Goal: Use online tool/utility: Utilize a website feature to perform a specific function

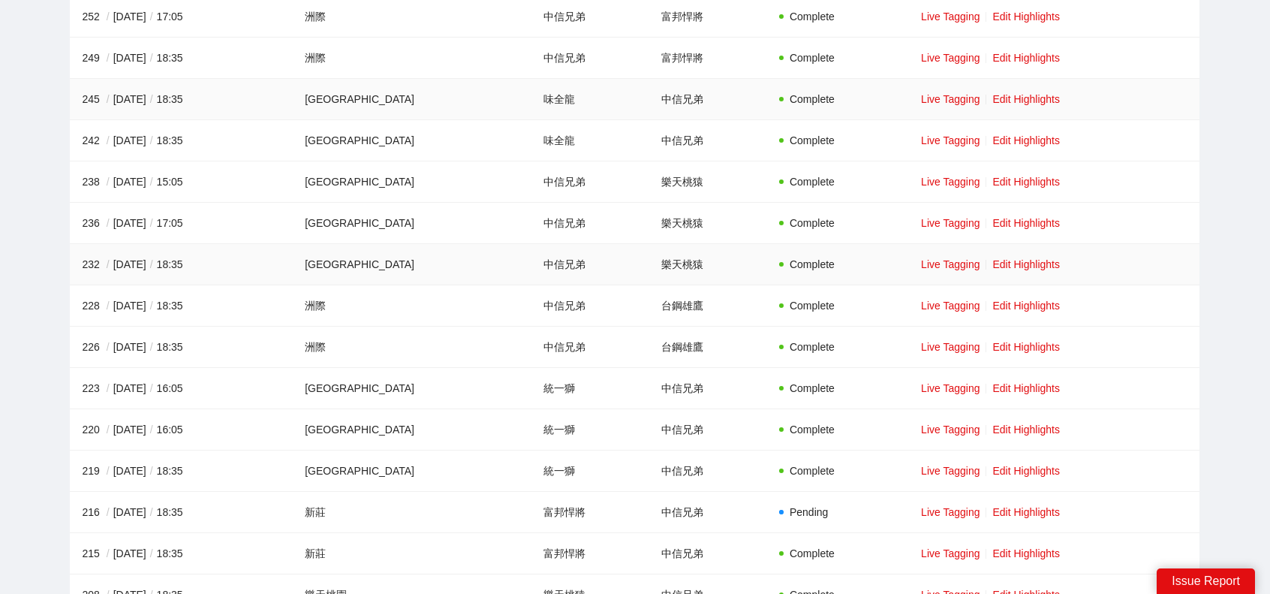
scroll to position [825, 0]
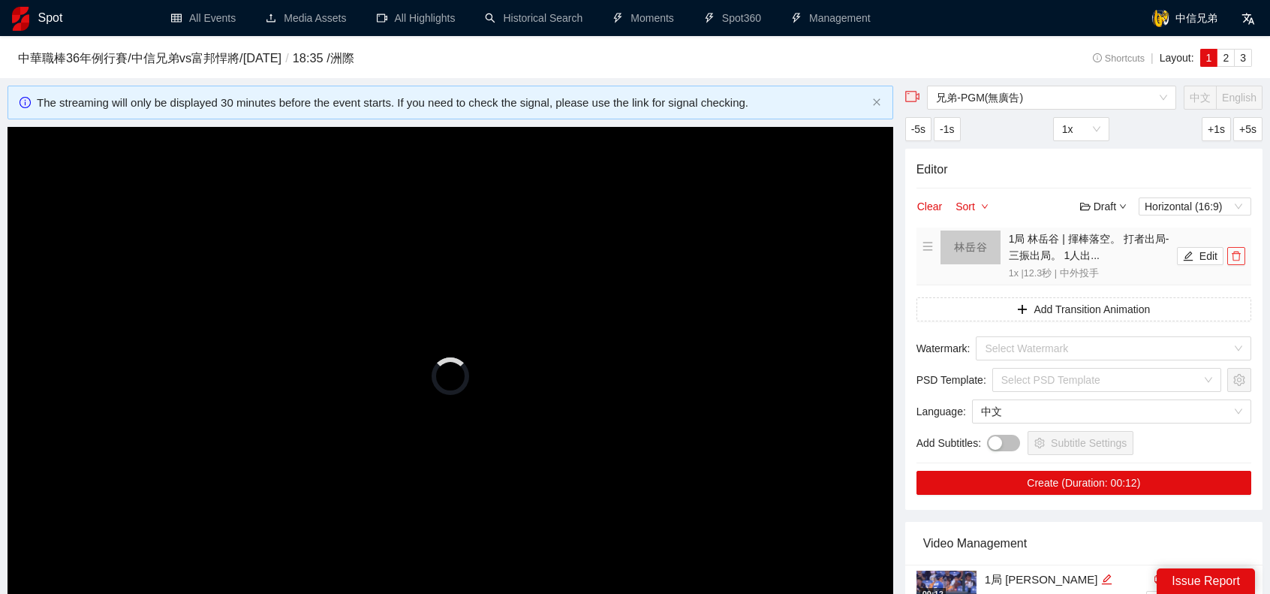
click at [1237, 253] on icon "delete" at bounding box center [1235, 256] width 9 height 10
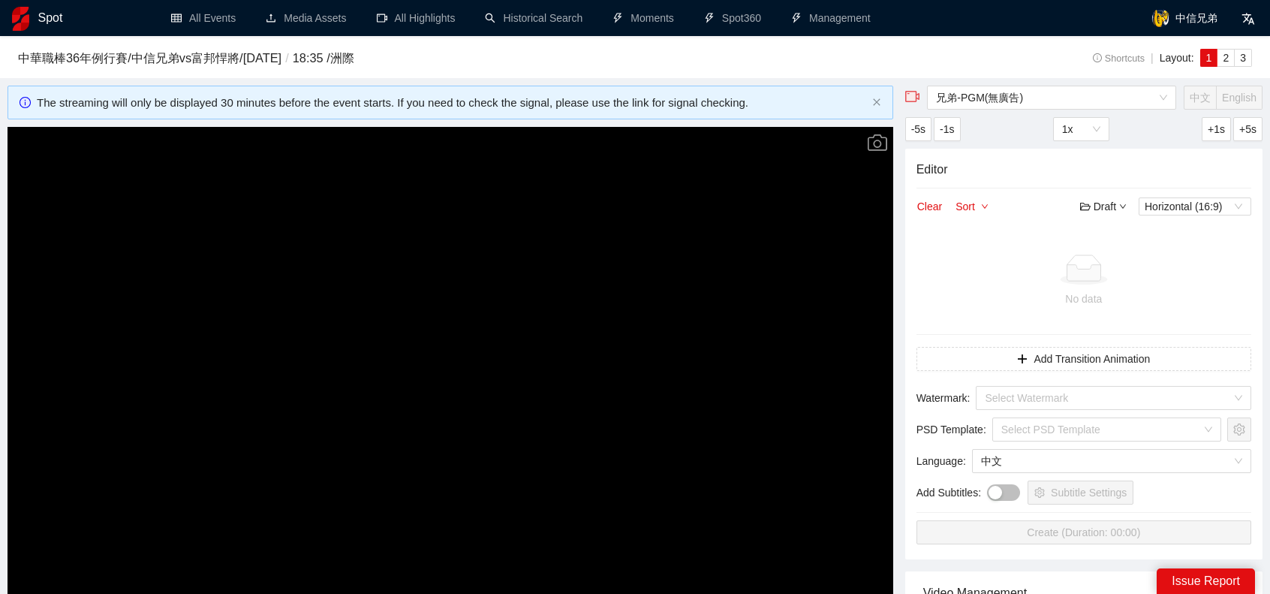
click at [536, 363] on video "Video Player" at bounding box center [450, 376] width 885 height 498
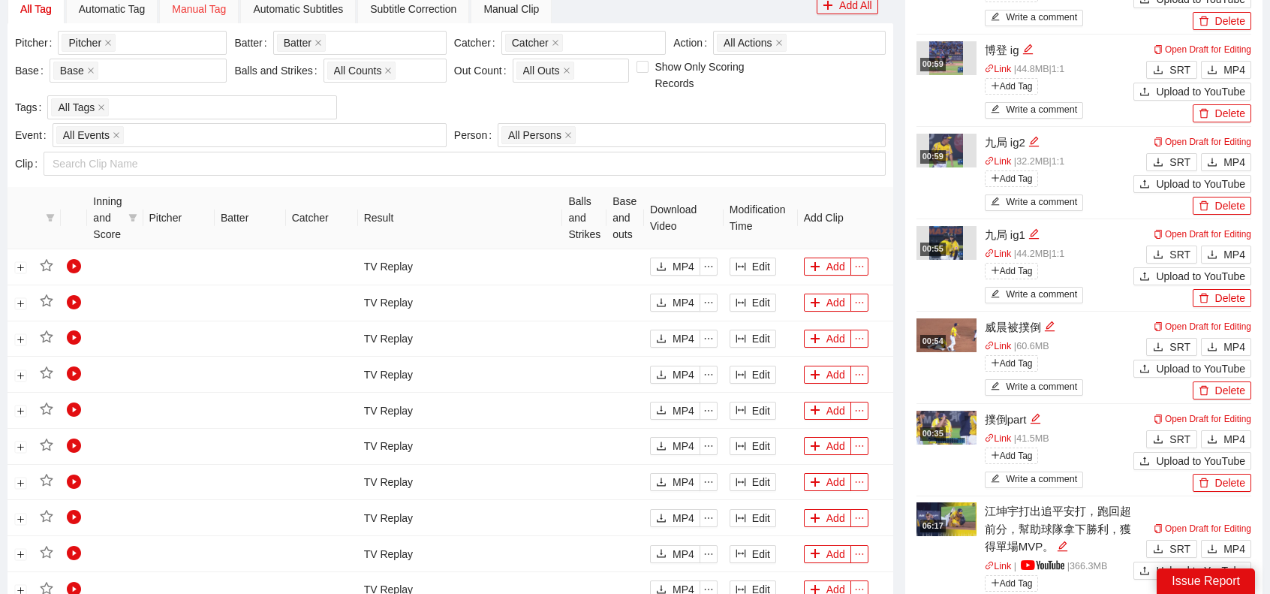
scroll to position [525, 0]
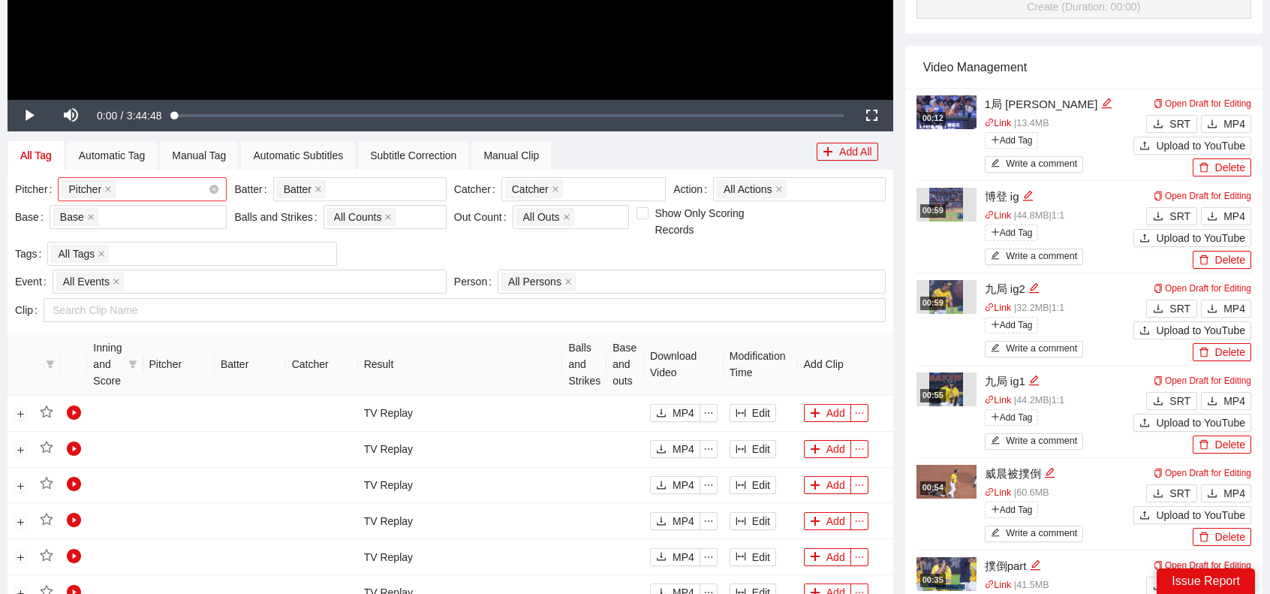
click at [181, 179] on div "Pitcher + 0 ..." at bounding box center [135, 189] width 146 height 21
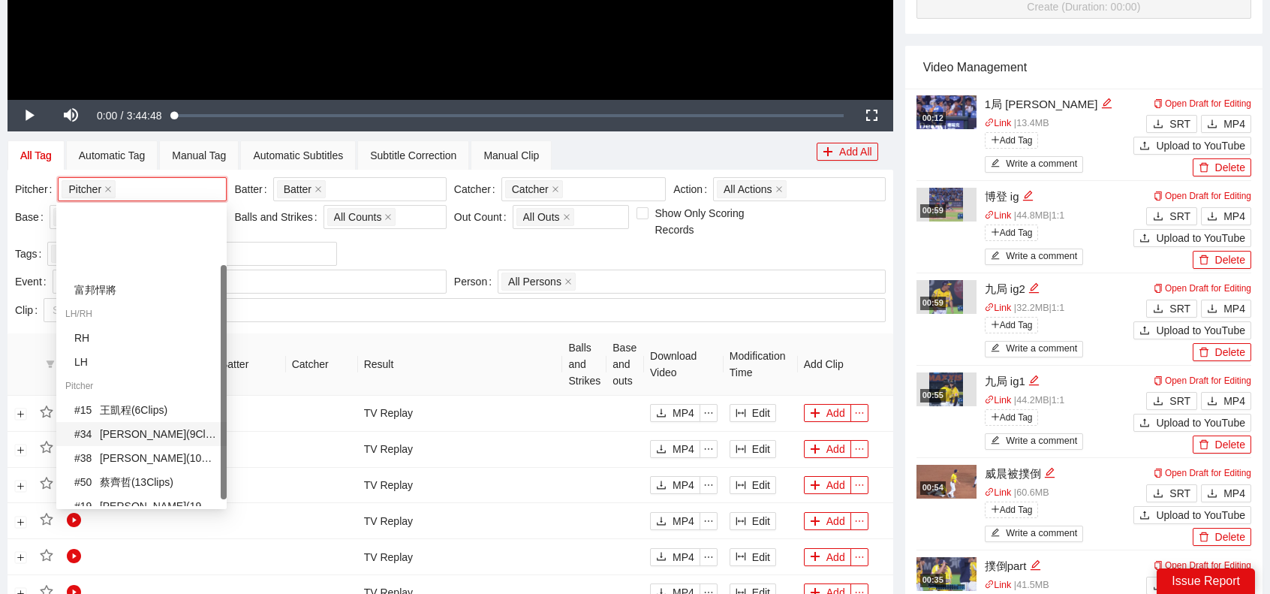
scroll to position [75, 0]
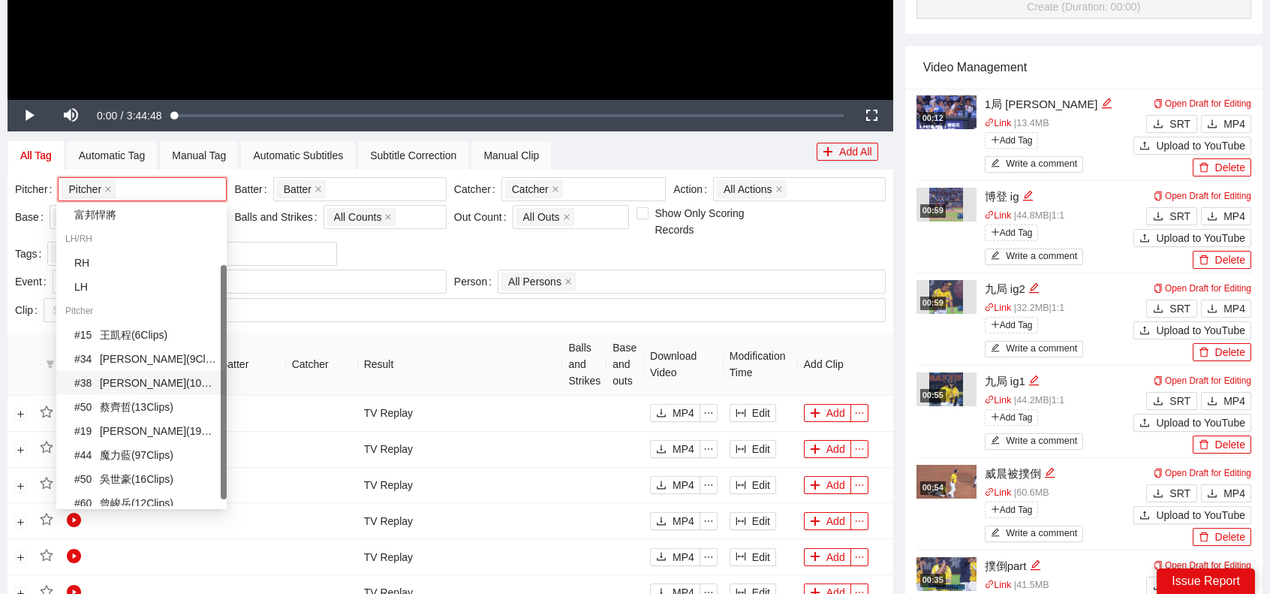
click at [140, 390] on div "# 38 [PERSON_NAME] ( 108 Clips )" at bounding box center [145, 382] width 143 height 17
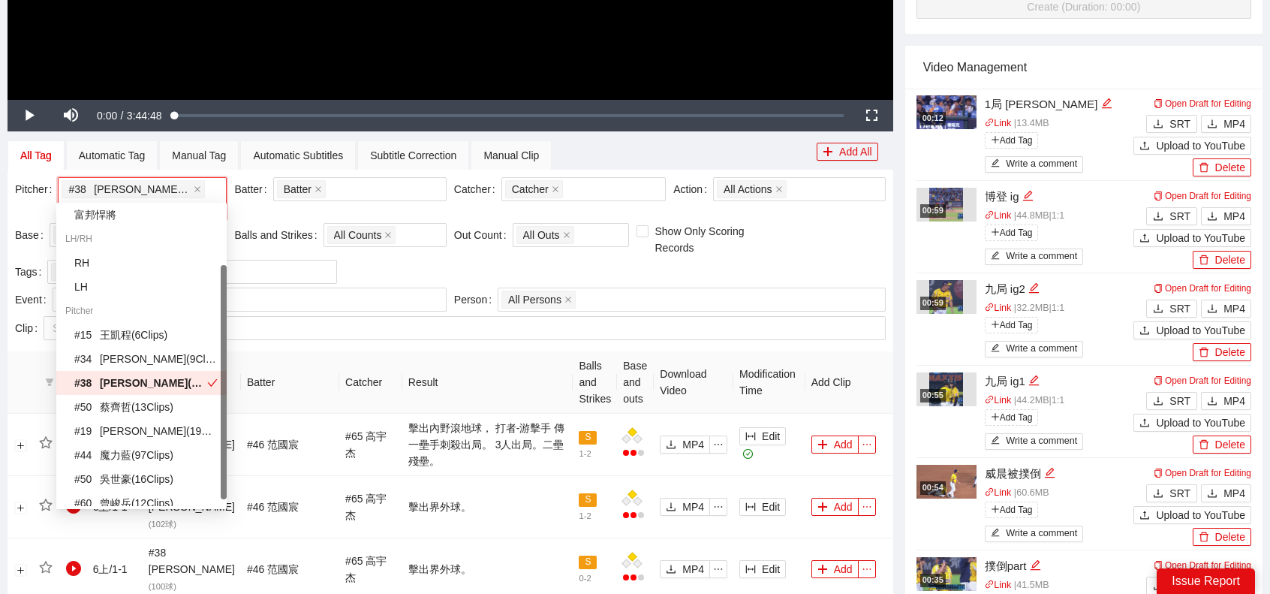
click at [465, 361] on th "Result" at bounding box center [487, 382] width 171 height 62
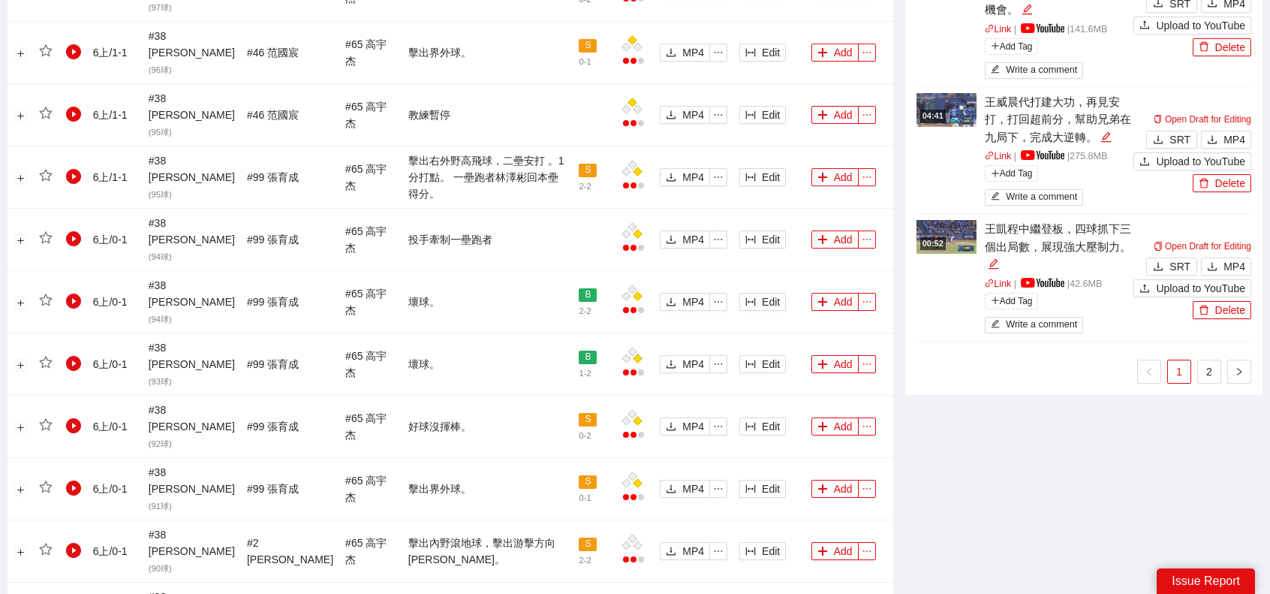
scroll to position [1407, 0]
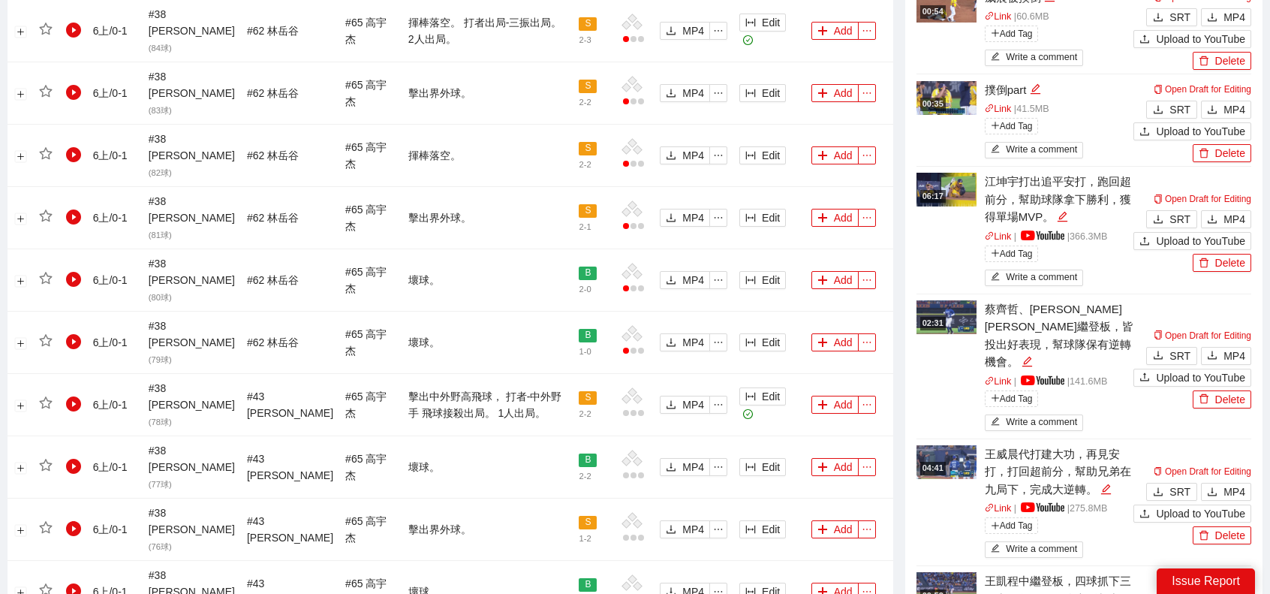
scroll to position [882, 0]
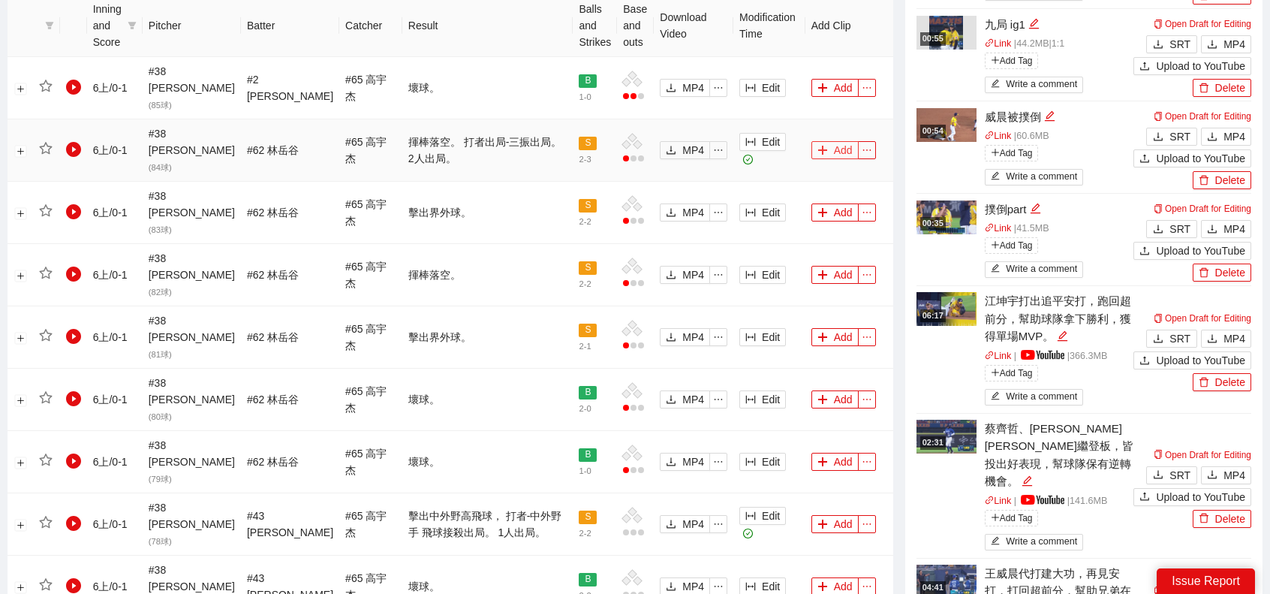
click at [840, 141] on button "Add" at bounding box center [834, 150] width 47 height 18
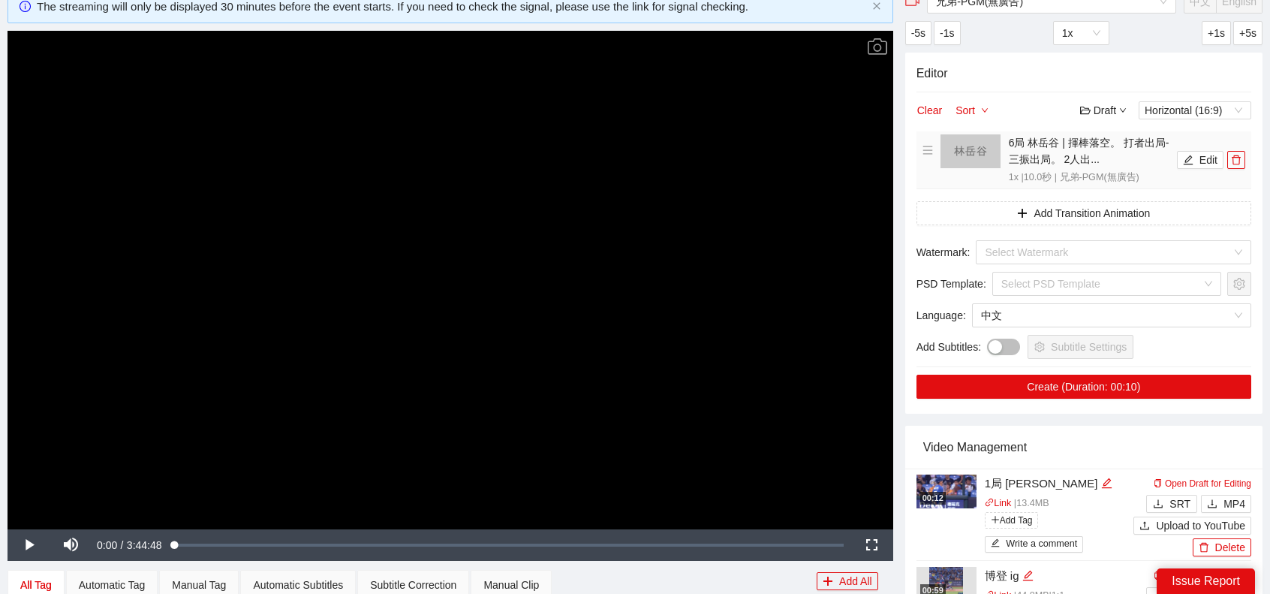
scroll to position [56, 0]
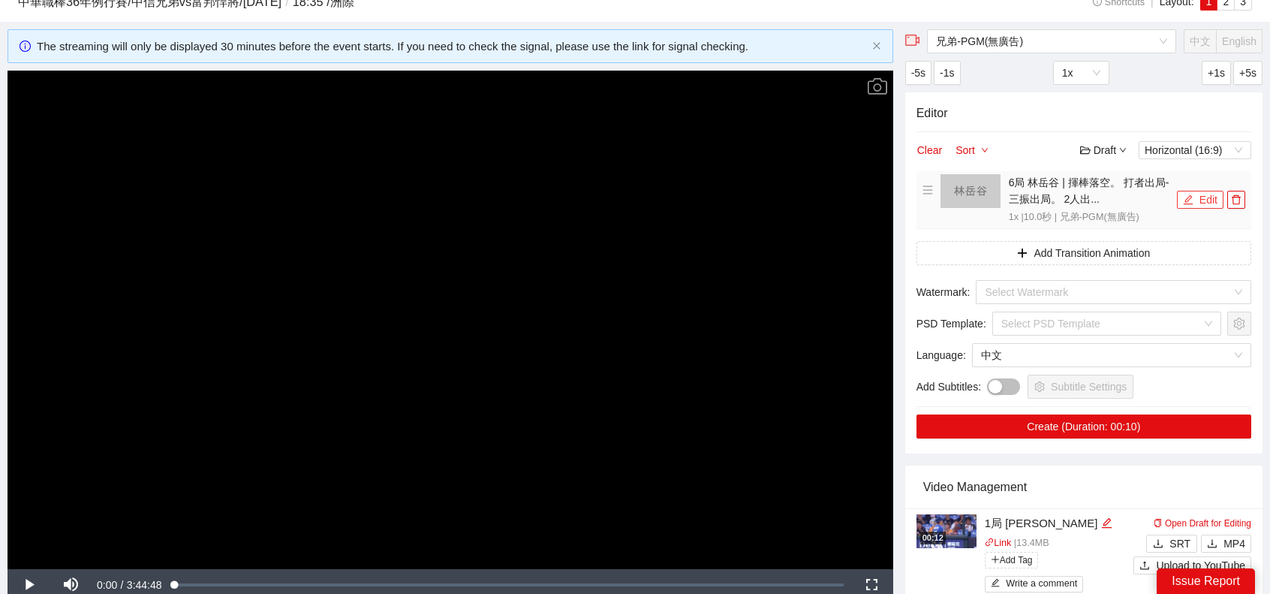
click at [1196, 200] on button "Edit" at bounding box center [1200, 200] width 47 height 18
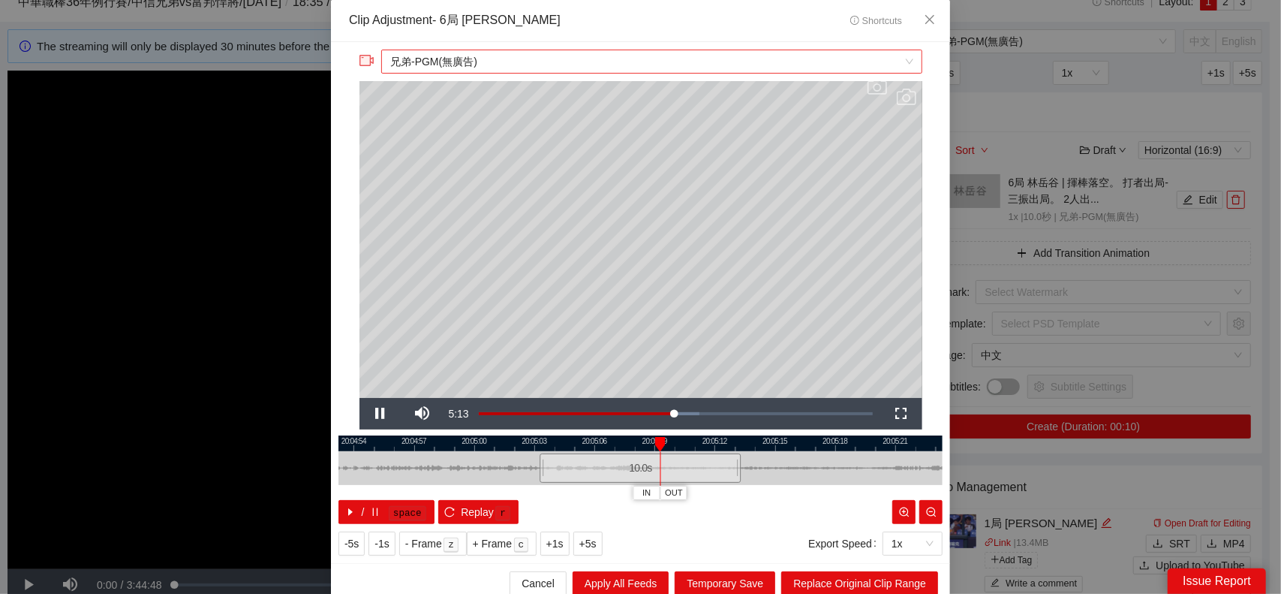
click at [609, 65] on span "兄弟-PGM(無廣告)" at bounding box center [651, 61] width 522 height 23
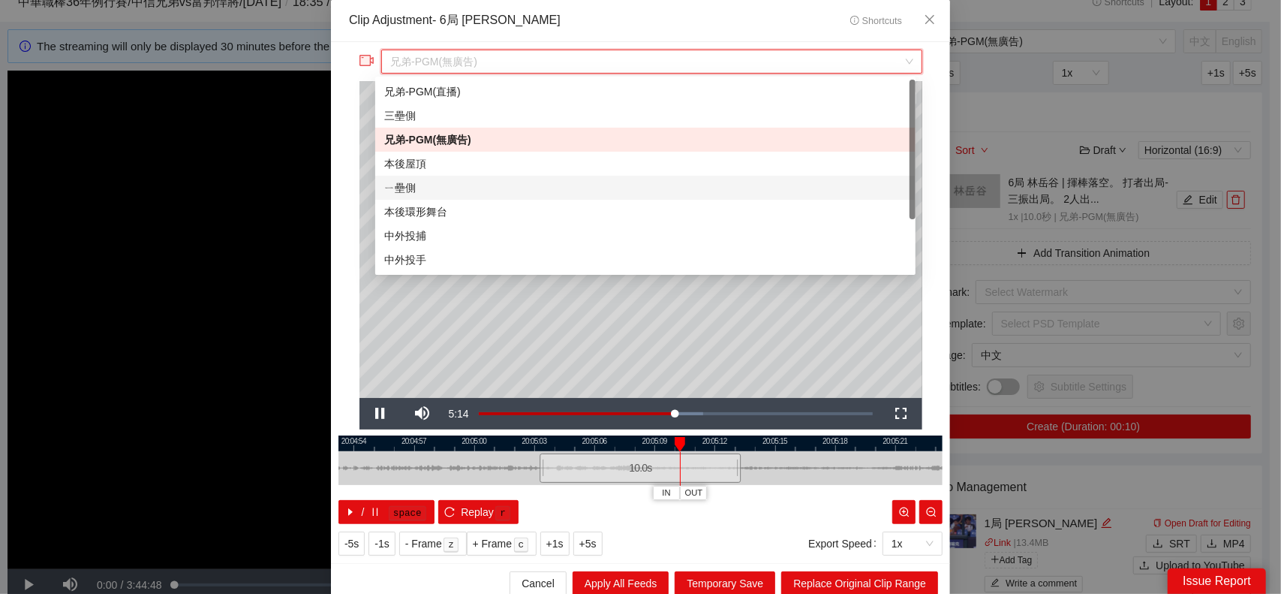
click at [448, 185] on div "ㄧ壘側" at bounding box center [645, 187] width 522 height 17
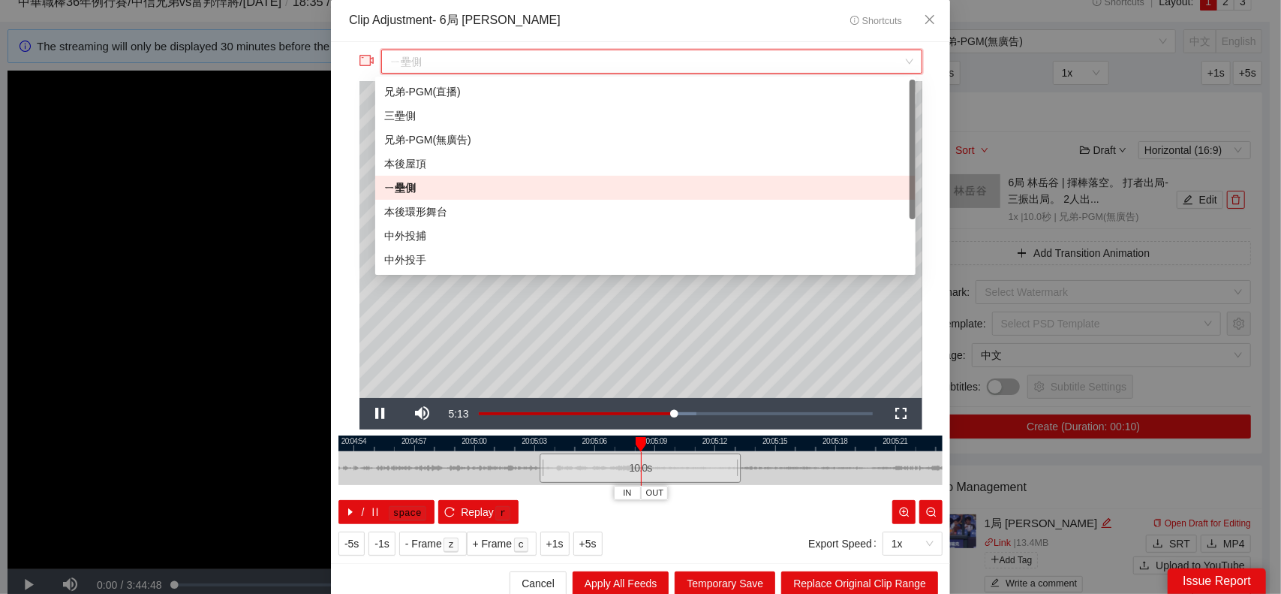
click at [522, 65] on span "ㄧ壘側" at bounding box center [651, 61] width 522 height 23
click at [441, 213] on div "本後環形舞台" at bounding box center [645, 211] width 522 height 17
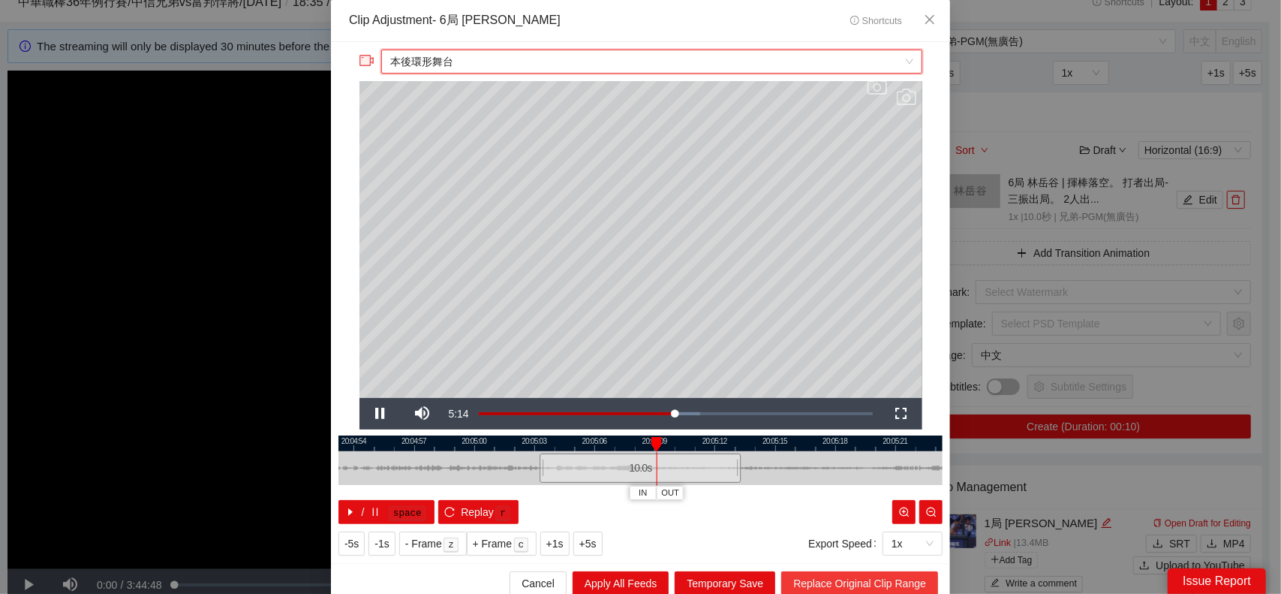
click at [849, 576] on span "Replace Original Clip Range" at bounding box center [859, 583] width 133 height 17
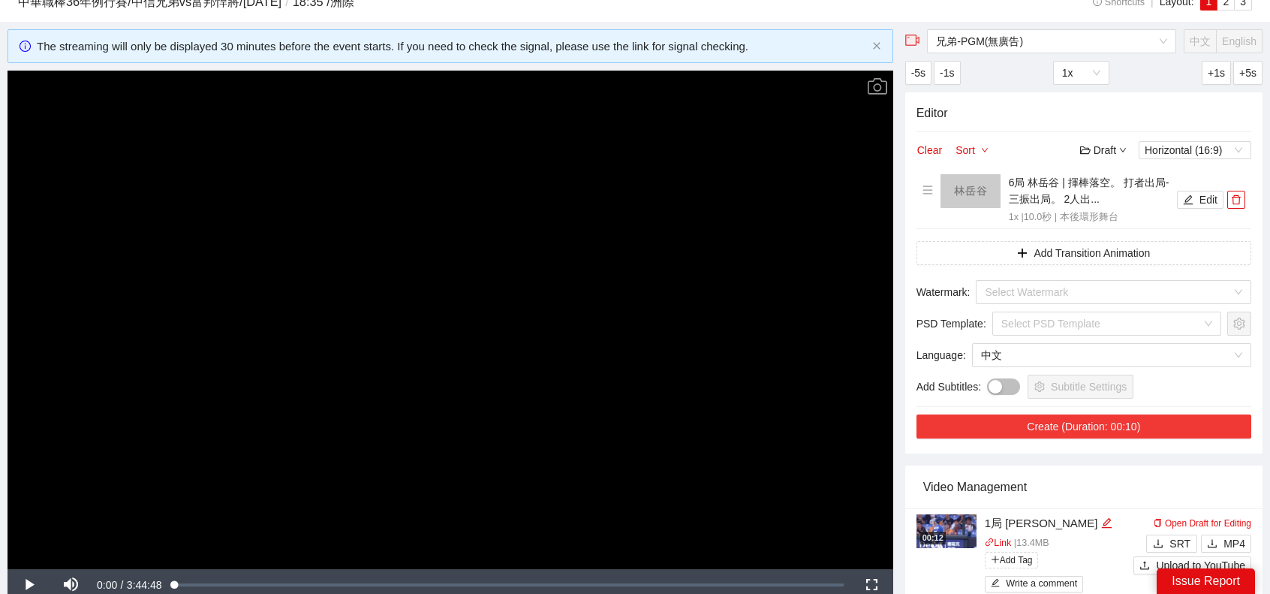
click at [1106, 432] on button "Create (Duration: 00:10)" at bounding box center [1083, 426] width 335 height 24
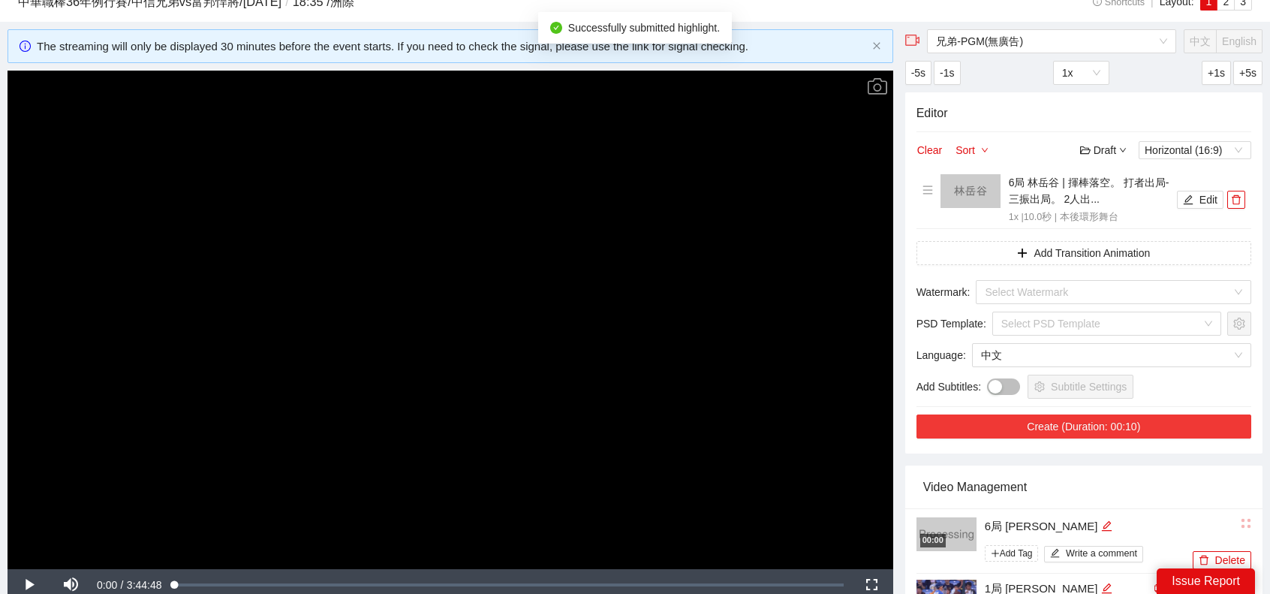
scroll to position [206, 0]
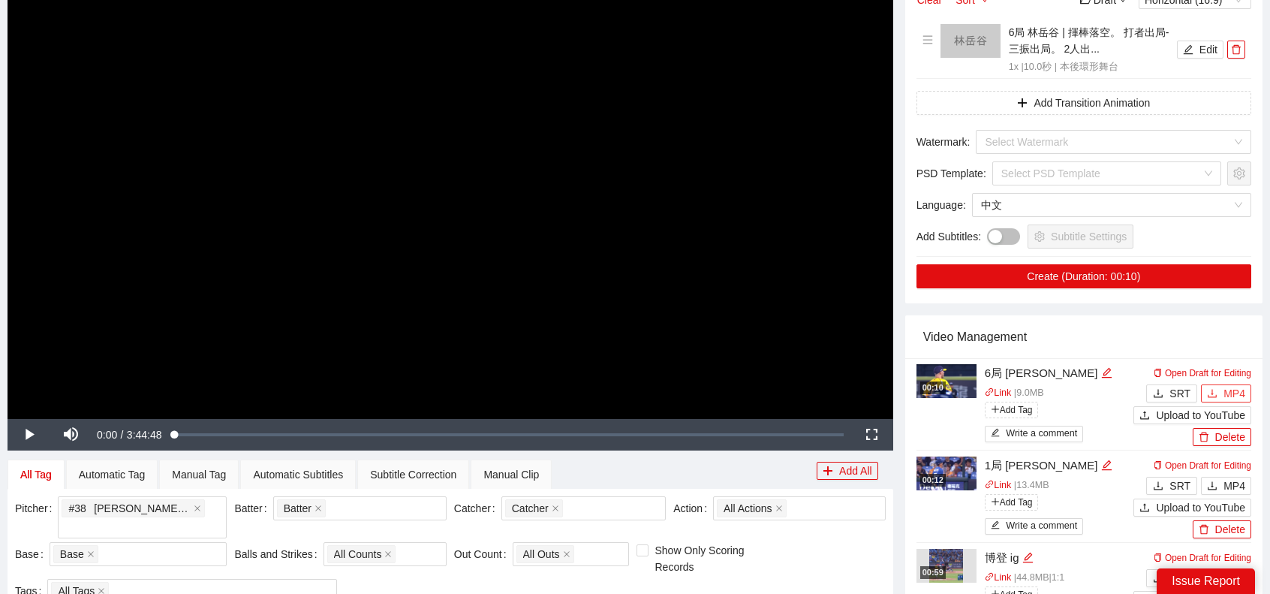
click at [1249, 394] on button "MP4" at bounding box center [1226, 393] width 50 height 18
